Goal: Task Accomplishment & Management: Complete application form

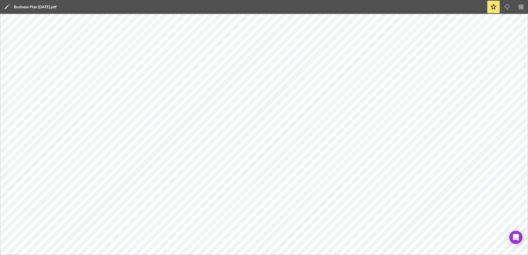
scroll to position [97, 0]
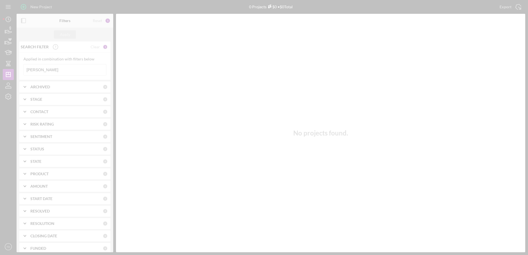
click at [61, 72] on div at bounding box center [264, 127] width 528 height 255
click at [60, 72] on div at bounding box center [264, 127] width 528 height 255
drag, startPoint x: 60, startPoint y: 72, endPoint x: 53, endPoint y: 70, distance: 7.0
click at [53, 70] on div at bounding box center [264, 127] width 528 height 255
click at [47, 69] on div at bounding box center [264, 127] width 528 height 255
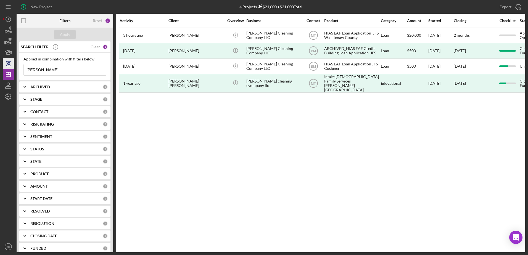
drag, startPoint x: 47, startPoint y: 69, endPoint x: 4, endPoint y: 67, distance: 43.1
click at [4, 67] on div "New Project 4 Projects $21,000 • $21,000 Total marleny Export Icon/Export Filte…" at bounding box center [264, 126] width 522 height 252
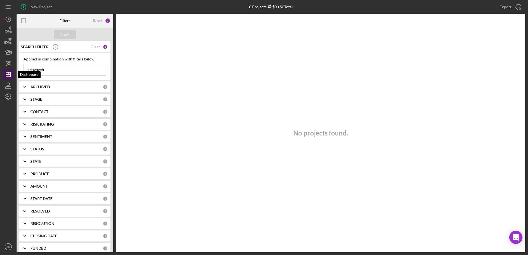
click at [7, 75] on icon "Icon/Dashboard" at bounding box center [8, 75] width 14 height 14
click at [45, 67] on input "heinvoych" at bounding box center [65, 69] width 82 height 11
drag, startPoint x: 46, startPoint y: 68, endPoint x: 19, endPoint y: 68, distance: 26.5
click at [19, 68] on div "SEARCH FILTER Clear 1 Applied in combination with filters below heinvoych Icon/…" at bounding box center [65, 146] width 97 height 211
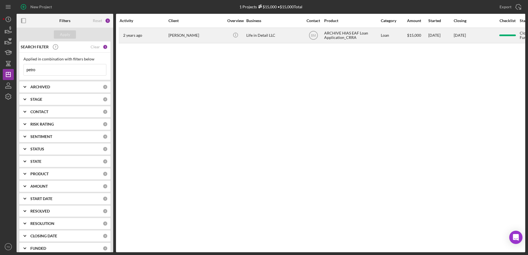
type input "petro"
click at [185, 33] on div "Petro Heinovych" at bounding box center [195, 35] width 55 height 15
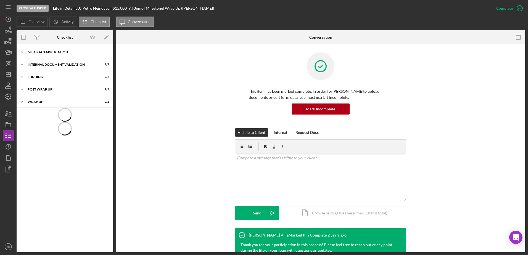
click at [66, 51] on div "MED Loan Application" at bounding box center [67, 52] width 79 height 3
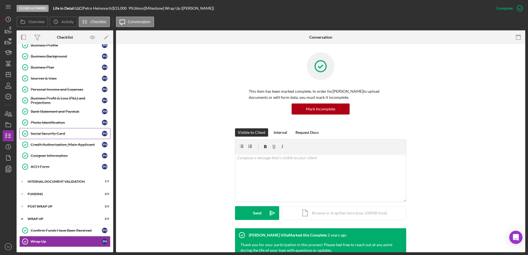
scroll to position [52, 0]
click at [57, 118] on link "Photo Identification Photo Identification P H" at bounding box center [64, 122] width 91 height 11
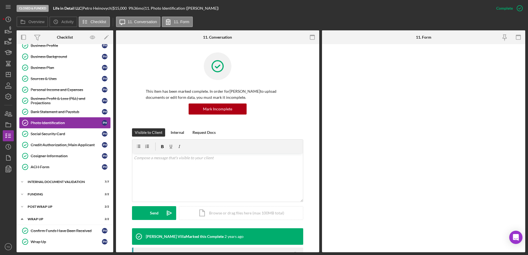
scroll to position [52, 0]
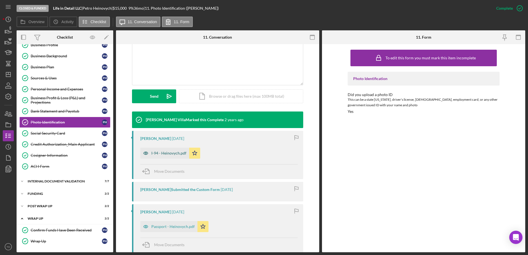
click at [171, 148] on div "I-94 - Heinovych.pdf" at bounding box center [164, 153] width 49 height 11
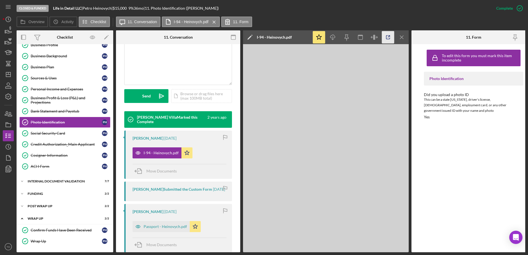
click at [383, 38] on icon "button" at bounding box center [388, 37] width 12 height 12
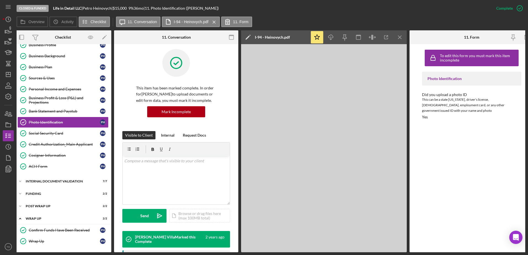
scroll to position [0, 0]
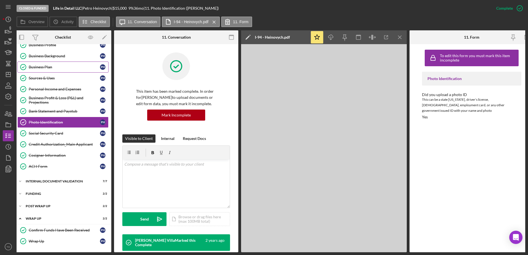
click at [64, 70] on link "Business Plan Business Plan P H" at bounding box center [62, 67] width 91 height 11
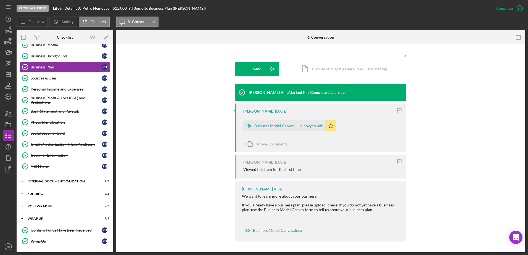
scroll to position [144, 0]
click at [287, 127] on div "Business Model Canvas - Heinovych.pdf" at bounding box center [288, 125] width 68 height 4
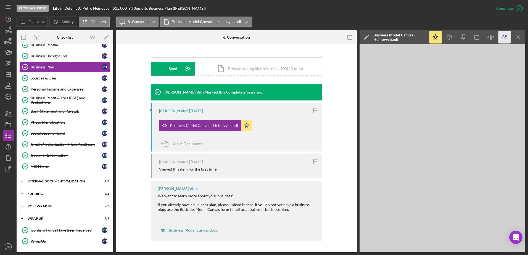
click at [503, 38] on icon "button" at bounding box center [505, 38] width 4 height 4
click at [56, 53] on link "Business Background Business Background P H" at bounding box center [64, 56] width 91 height 11
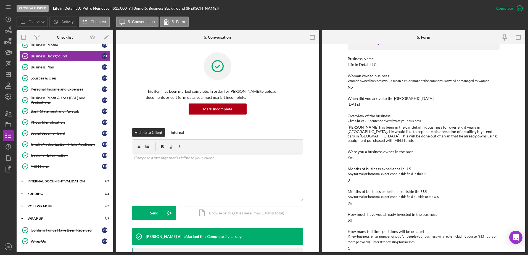
scroll to position [36, 0]
click at [57, 70] on link "Business Plan Business Plan P H" at bounding box center [64, 67] width 91 height 11
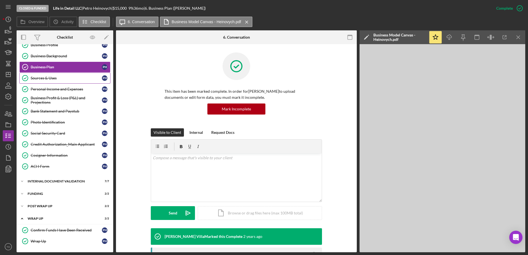
click at [55, 78] on div "Sources & Uses" at bounding box center [66, 78] width 71 height 4
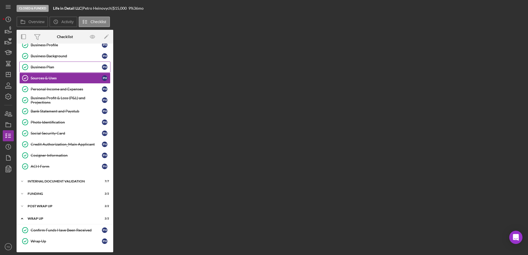
click at [58, 65] on div "Business Plan" at bounding box center [66, 67] width 71 height 4
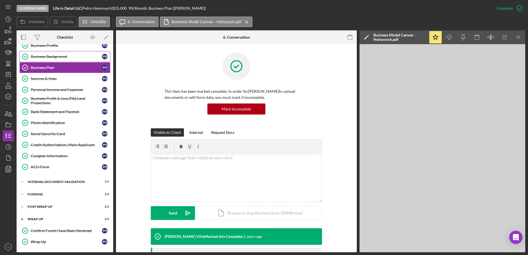
click at [57, 57] on div "Business Background" at bounding box center [66, 56] width 71 height 4
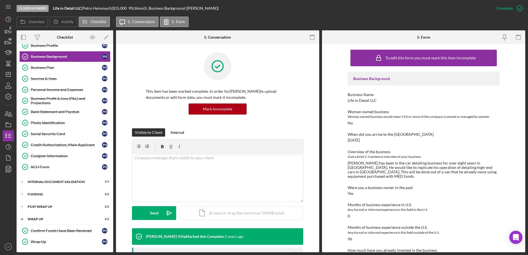
scroll to position [49, 0]
